Goal: Leave review/rating

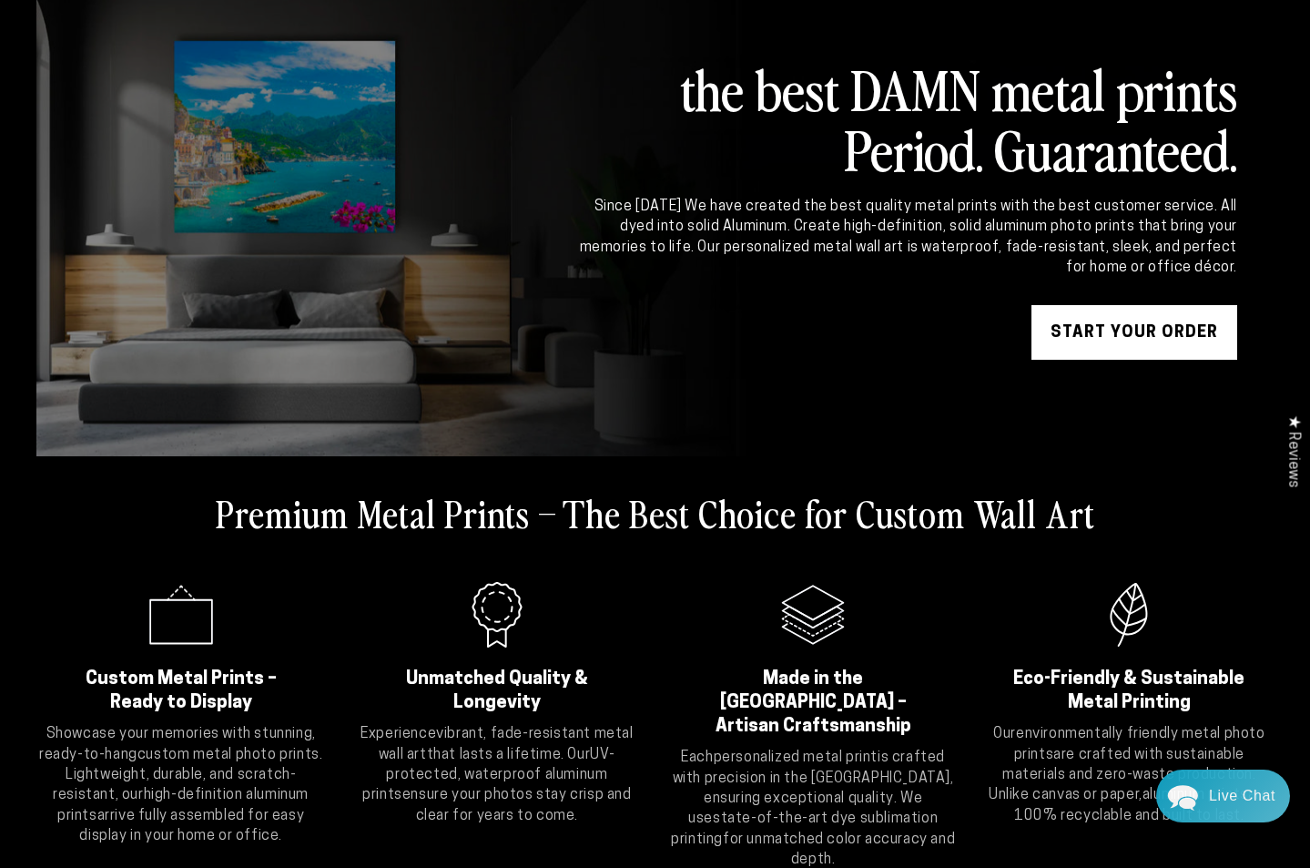
scroll to position [104, 0]
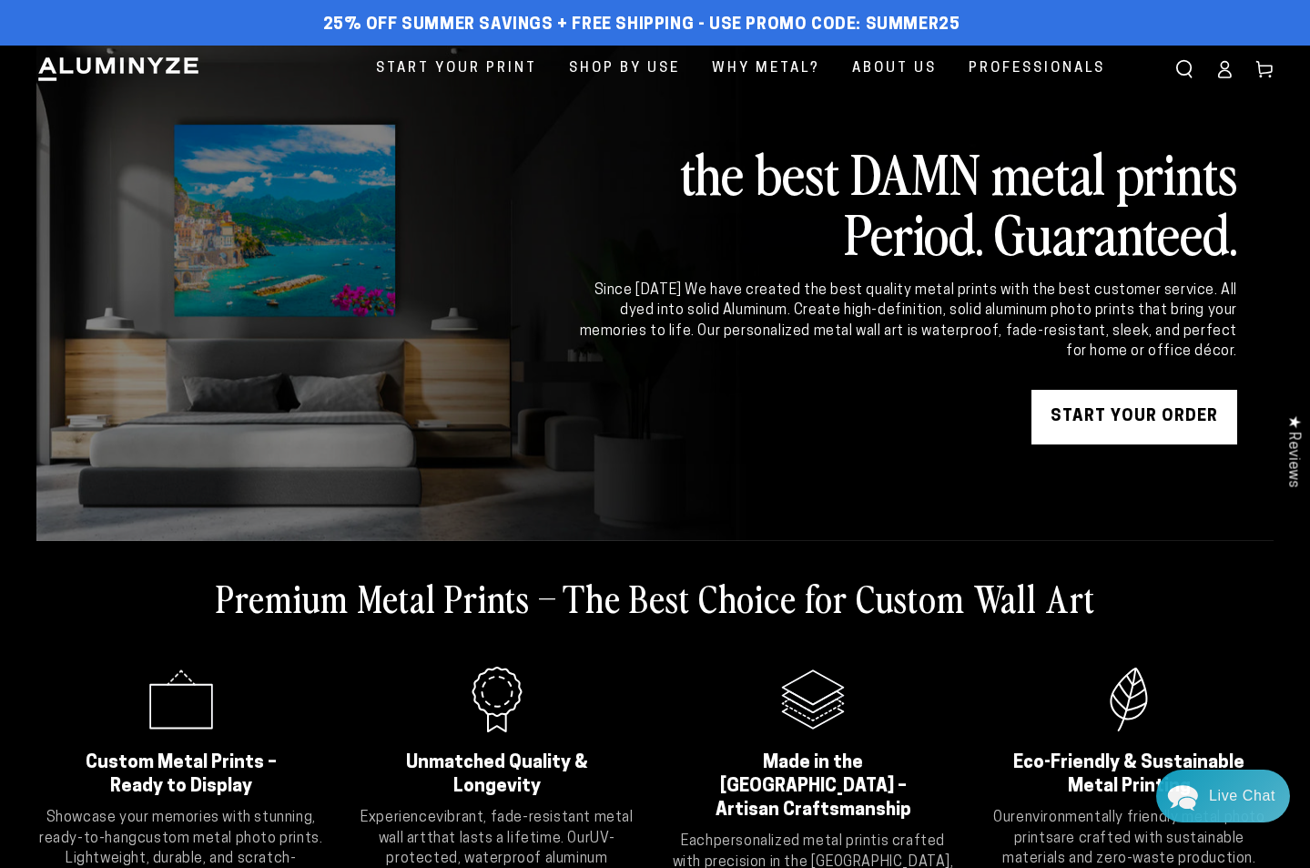
click at [1222, 87] on link "Account" at bounding box center [1225, 69] width 40 height 40
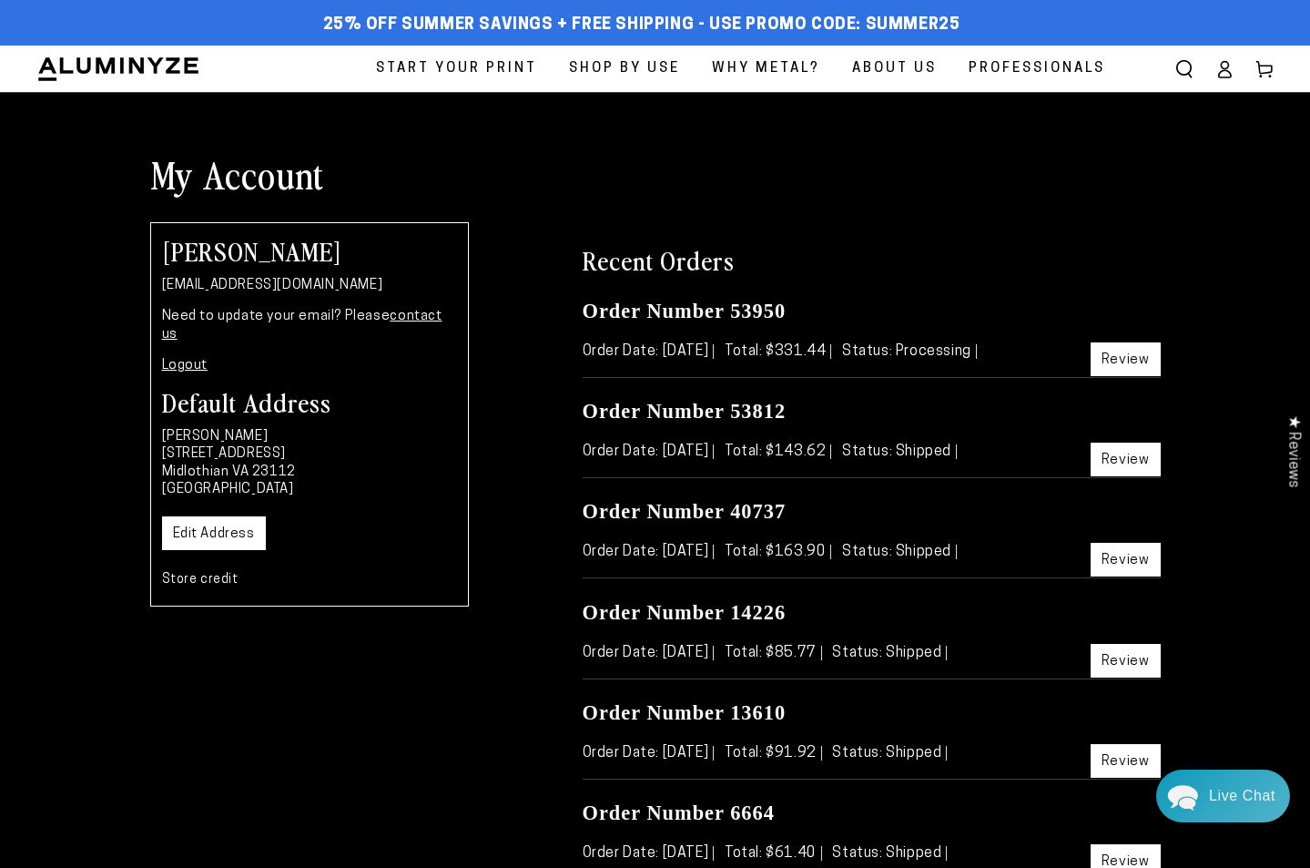
click at [1125, 357] on link "Review" at bounding box center [1126, 359] width 70 height 34
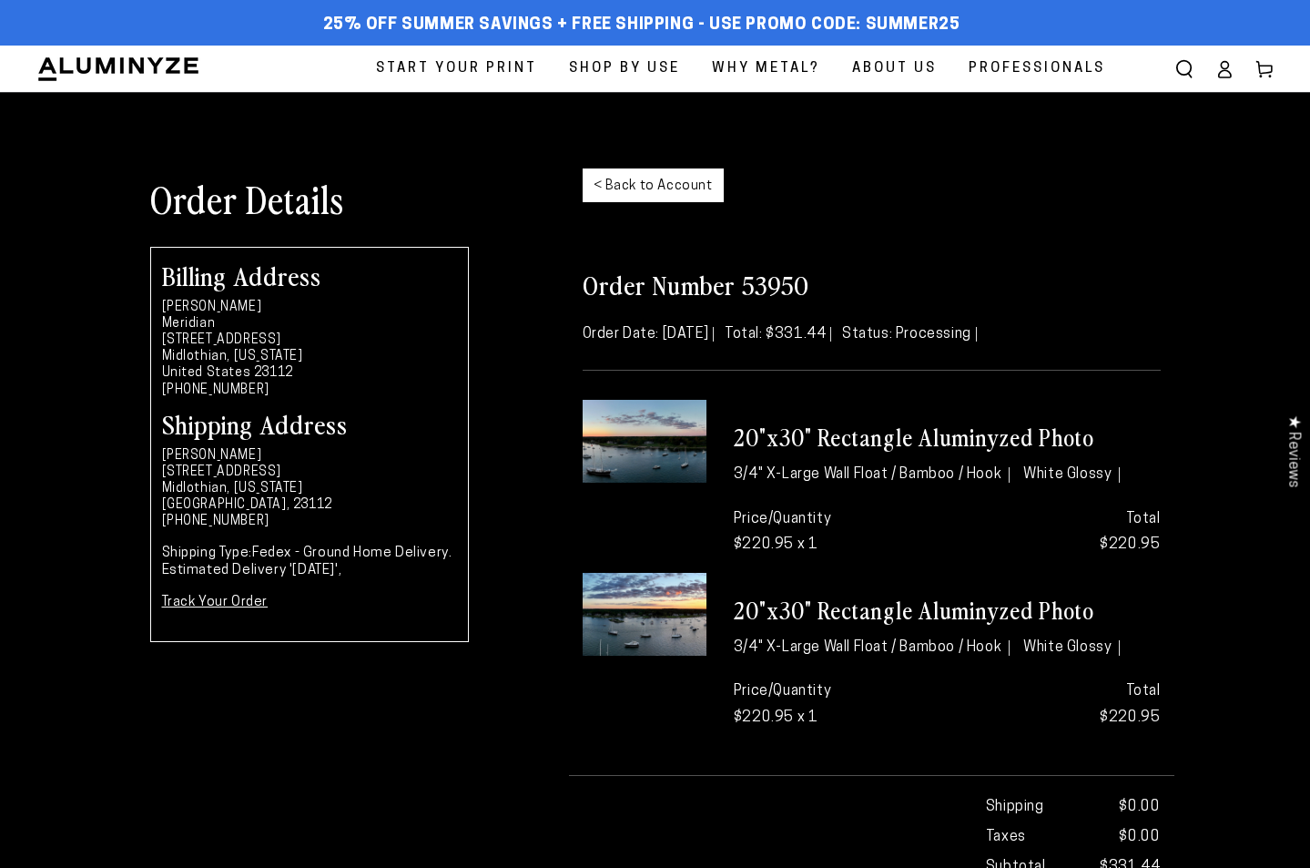
click at [637, 444] on img at bounding box center [645, 441] width 124 height 83
click at [631, 169] on link "< Back to Account" at bounding box center [653, 185] width 141 height 34
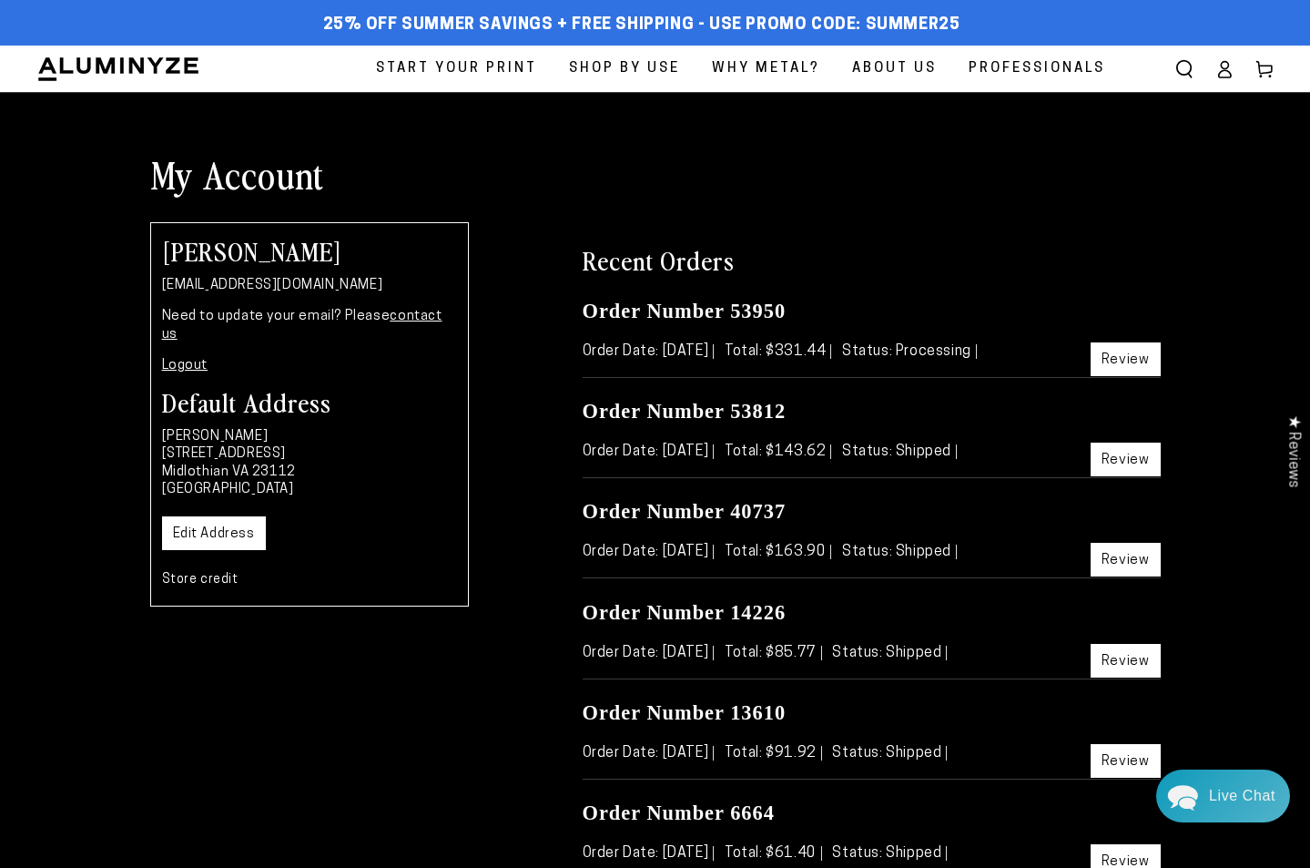
click at [1137, 461] on link "Review" at bounding box center [1126, 460] width 70 height 34
